Goal: Register for event/course: Sign up to attend an event or enroll in a course

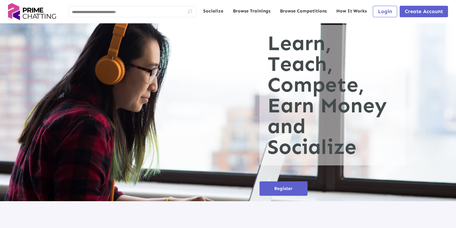
click at [422, 12] on span "Create Account" at bounding box center [424, 11] width 38 height 6
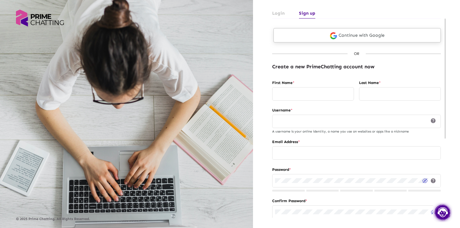
click at [361, 36] on link "Continue with Google" at bounding box center [358, 35] width 168 height 14
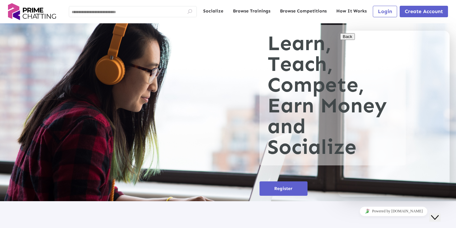
click at [383, 10] on span "Login" at bounding box center [385, 11] width 14 height 6
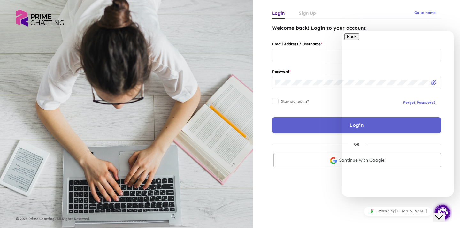
click at [443, 214] on icon "Close Chat This icon closes the chat window." at bounding box center [440, 218] width 8 height 8
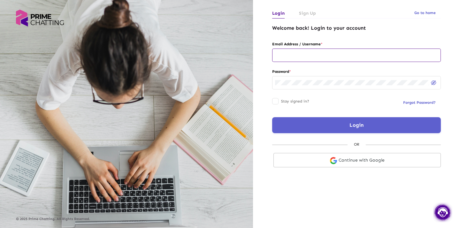
click at [311, 58] on div at bounding box center [356, 55] width 163 height 14
paste input "**********"
type input "**********"
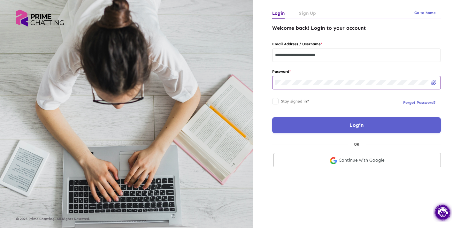
click at [329, 122] on button "Login" at bounding box center [356, 125] width 169 height 16
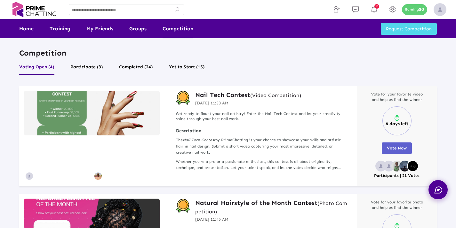
click at [60, 31] on link "Training" at bounding box center [60, 28] width 21 height 19
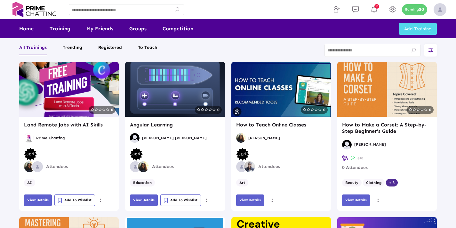
scroll to position [109, 0]
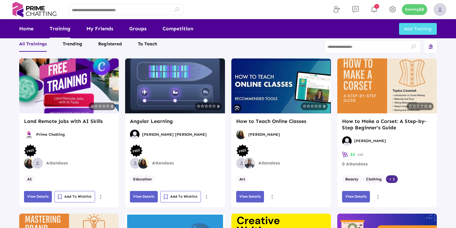
click at [143, 199] on span "View Details" at bounding box center [143, 197] width 21 height 4
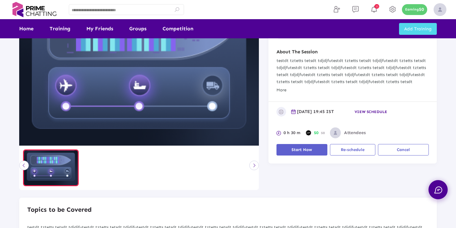
scroll to position [125, 0]
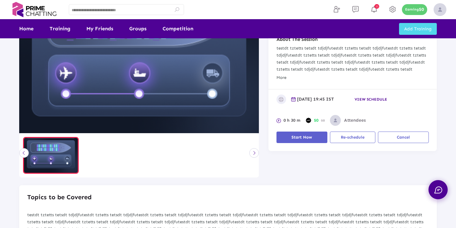
click at [295, 137] on span "Start Now" at bounding box center [301, 137] width 20 height 5
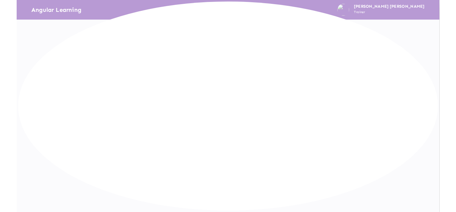
scroll to position [0, 0]
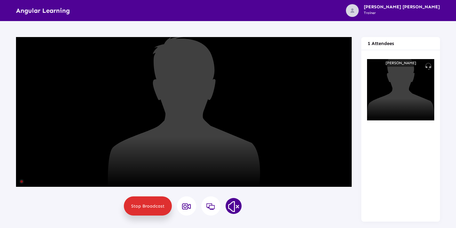
click at [236, 205] on img at bounding box center [233, 207] width 16 height 16
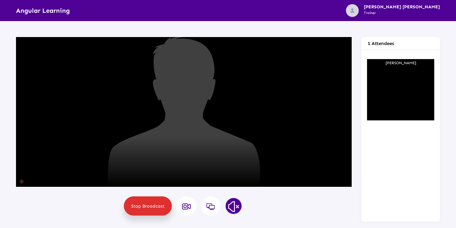
click at [232, 203] on img at bounding box center [233, 207] width 16 height 16
click at [233, 204] on img at bounding box center [233, 207] width 16 height 16
click at [185, 207] on icon at bounding box center [187, 207] width 10 height 8
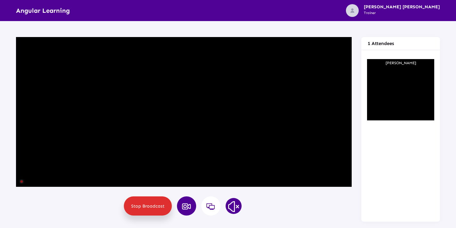
click at [230, 209] on img at bounding box center [233, 207] width 16 height 16
click at [233, 206] on img at bounding box center [233, 207] width 16 height 16
click at [235, 206] on img at bounding box center [233, 207] width 16 height 16
click at [232, 206] on img at bounding box center [233, 207] width 16 height 16
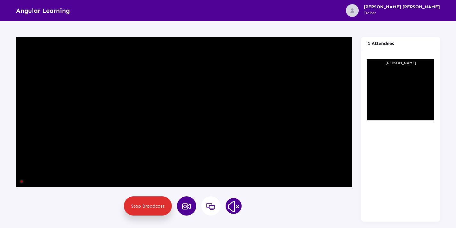
click at [232, 206] on img at bounding box center [233, 207] width 16 height 16
click at [234, 207] on img at bounding box center [233, 207] width 16 height 16
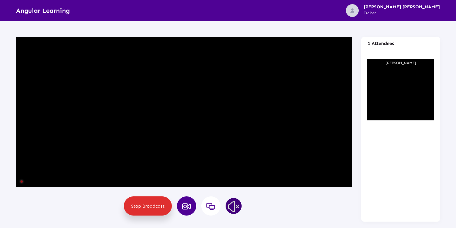
click at [234, 207] on img at bounding box center [233, 207] width 16 height 16
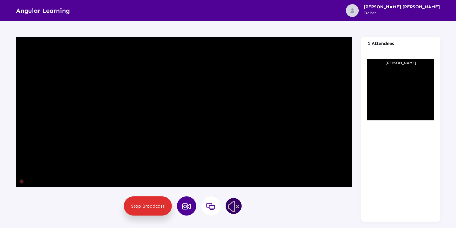
click at [234, 207] on img at bounding box center [233, 207] width 16 height 16
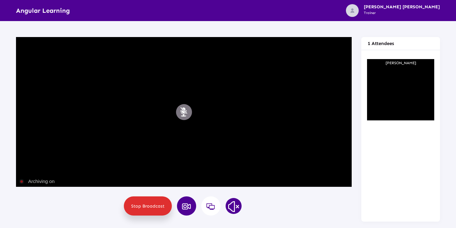
click at [183, 110] on button "Mute" at bounding box center [184, 112] width 16 height 16
click at [180, 110] on button "Mute" at bounding box center [184, 112] width 16 height 16
click at [184, 112] on button "Mute" at bounding box center [184, 112] width 16 height 16
click at [187, 208] on icon at bounding box center [187, 207] width 10 height 8
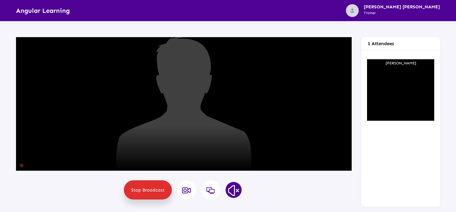
click at [185, 196] on button at bounding box center [186, 189] width 19 height 19
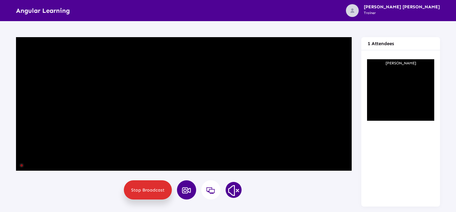
click at [183, 190] on icon at bounding box center [187, 190] width 10 height 8
